Goal: Information Seeking & Learning: Check status

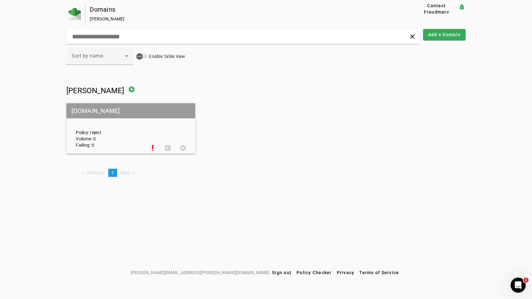
click at [143, 119] on div "Policy: reject Volume: 0 Failing: 0" at bounding box center [108, 128] width 74 height 39
click at [123, 140] on div "Policy: reject Volume: 0 Failing: 0" at bounding box center [108, 128] width 74 height 39
click at [93, 137] on div "Policy: reject Volume: 0 Failing: 0" at bounding box center [108, 128] width 74 height 39
click at [118, 121] on div "Policy: reject Volume: 0 Failing: 0" at bounding box center [108, 128] width 74 height 39
click at [136, 156] on div "[PERSON_NAME] settings [DOMAIN_NAME] Policy: reject Volume: 0 Failing: 0 priori…" at bounding box center [265, 132] width 399 height 100
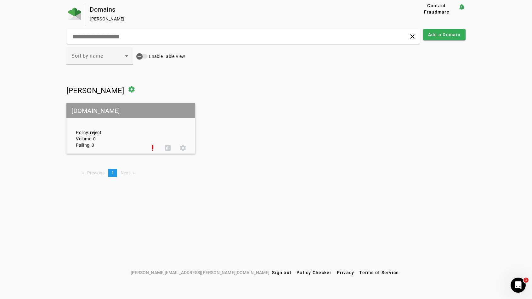
click at [143, 151] on div "Policy: reject Volume: 0 Failing: 0 priority_high assessment settings" at bounding box center [130, 128] width 129 height 49
click at [155, 148] on span at bounding box center [152, 147] width 15 height 15
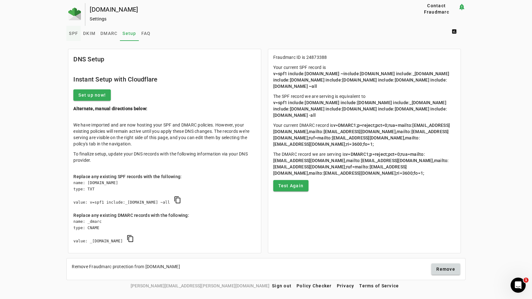
click at [73, 33] on span "SPF" at bounding box center [73, 33] width 9 height 4
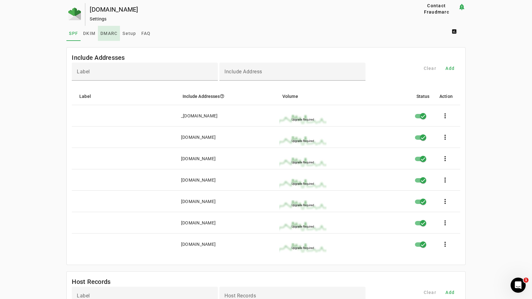
click at [107, 35] on span "DMARC" at bounding box center [108, 33] width 17 height 4
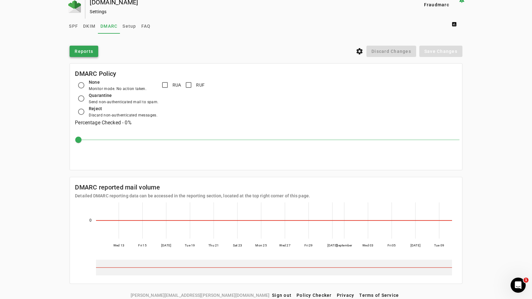
scroll to position [11, 0]
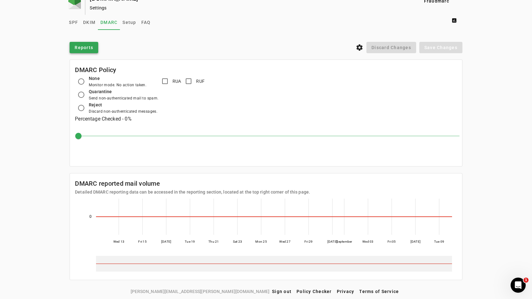
click at [81, 49] on span "Reports" at bounding box center [84, 47] width 19 height 6
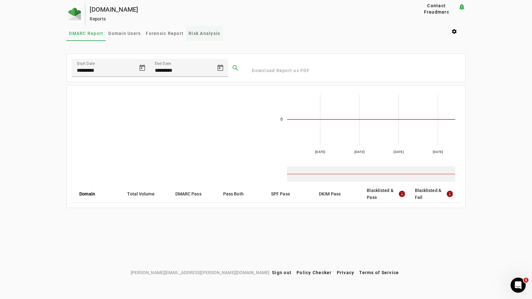
click at [200, 35] on span "Risk Analysis" at bounding box center [204, 33] width 31 height 4
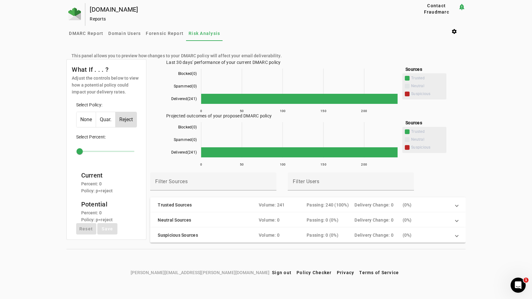
click at [428, 206] on div "( 0%)" at bounding box center [427, 205] width 48 height 6
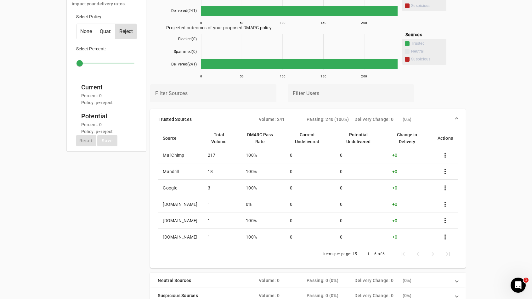
scroll to position [91, 0]
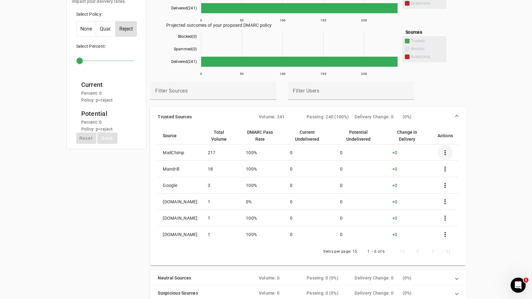
click at [447, 153] on span at bounding box center [445, 152] width 15 height 15
click at [447, 98] on div at bounding box center [266, 149] width 532 height 299
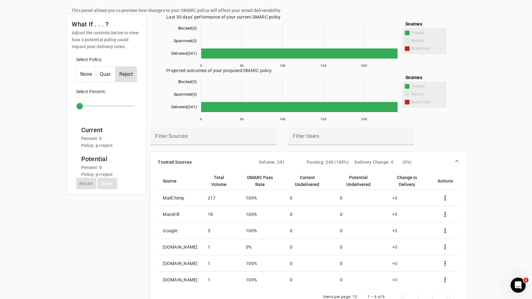
scroll to position [0, 0]
